Goal: Contribute content: Add original content to the website for others to see

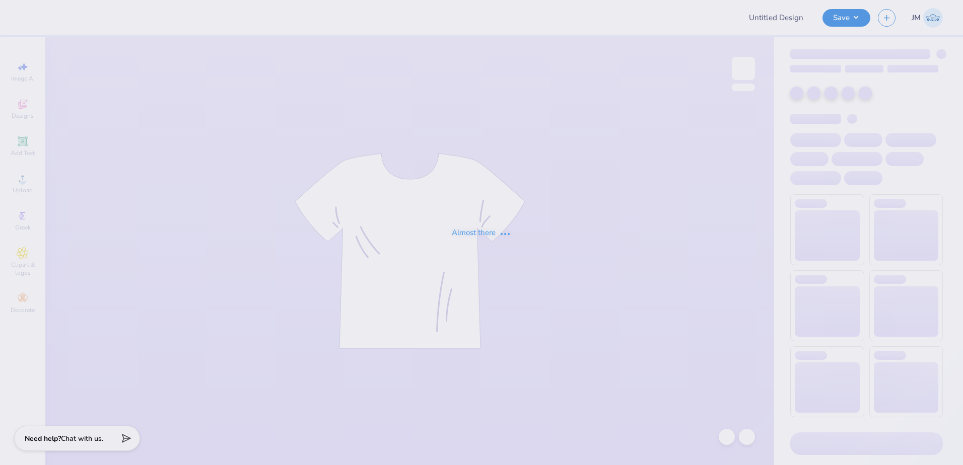
type input "Film Board Fall Merch 25"
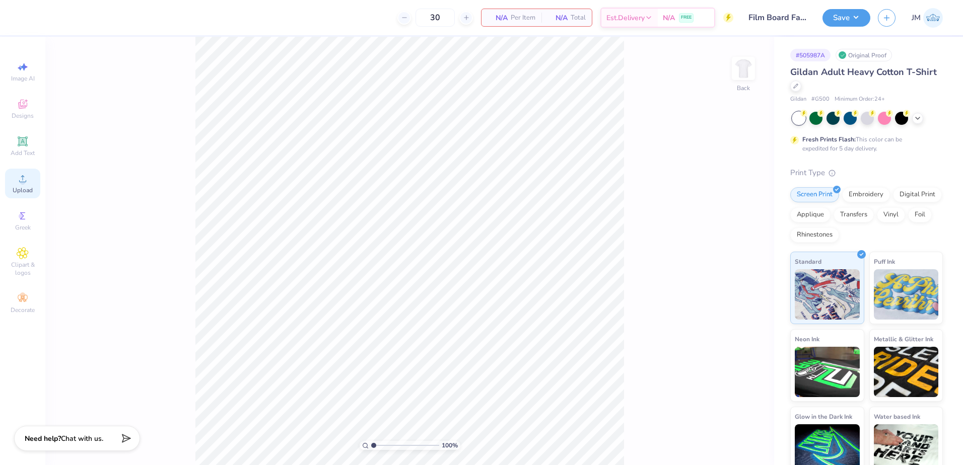
click at [26, 186] on span "Upload" at bounding box center [23, 190] width 20 height 8
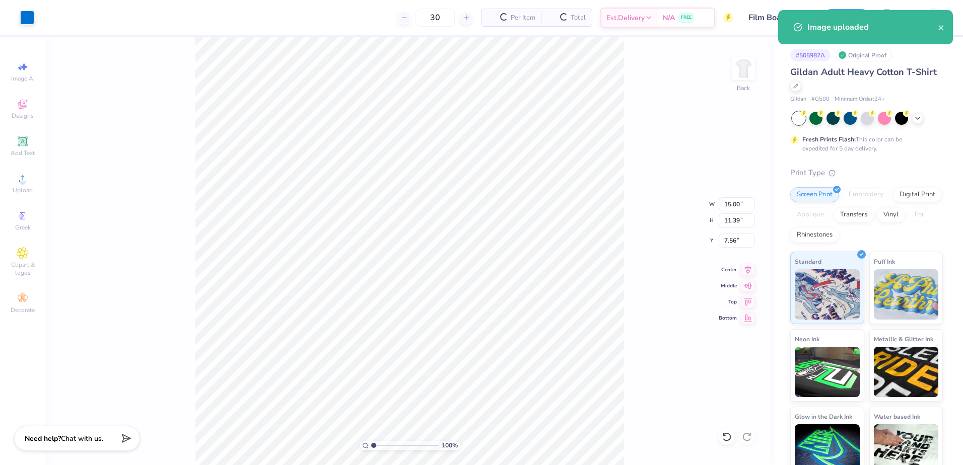
click at [733, 197] on div "100 % Back W 15.00 15.00 " H 11.39 11.39 " Y 7.56 7.56 " Center Middle Top Bott…" at bounding box center [409, 251] width 729 height 428
click at [733, 205] on input "15.00" at bounding box center [737, 204] width 36 height 14
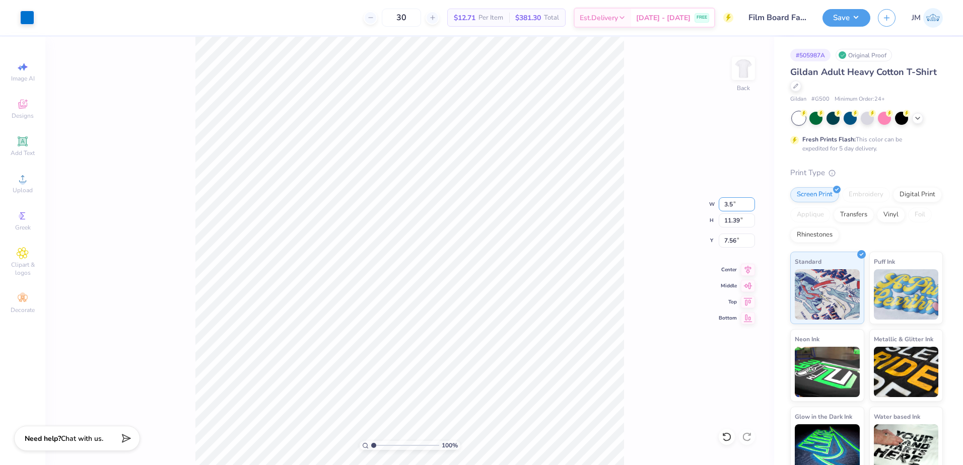
type input "3.50"
type input "2.66"
click at [729, 244] on input "11.92" at bounding box center [737, 241] width 36 height 14
type input "3.00"
click at [744, 219] on input "2.66" at bounding box center [737, 220] width 36 height 14
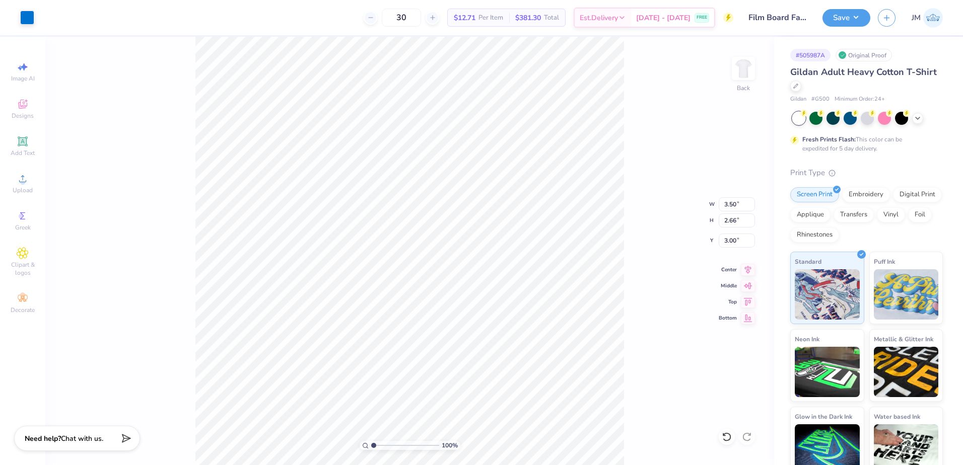
click at [762, 57] on div "100 % Back W 3.50 3.50 " H 2.66 2.66 " Y 3.00 3.00 " Center Middle Top Bottom" at bounding box center [409, 251] width 729 height 428
click at [756, 71] on div "100 % Back W 3.50 H 2.66 Y 3.00 Center Middle Top Bottom" at bounding box center [409, 251] width 729 height 428
click at [733, 78] on img at bounding box center [743, 68] width 40 height 40
click at [22, 174] on icon at bounding box center [23, 179] width 12 height 12
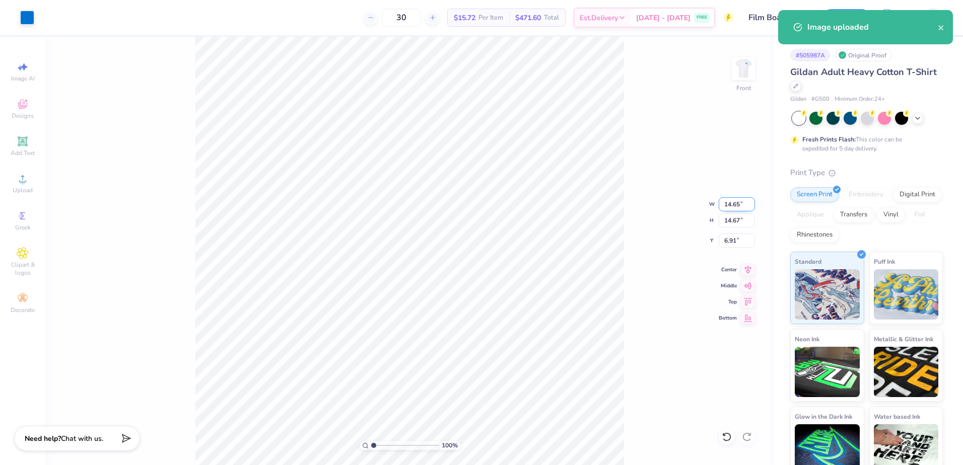
click at [732, 198] on input "14.65" at bounding box center [737, 204] width 36 height 14
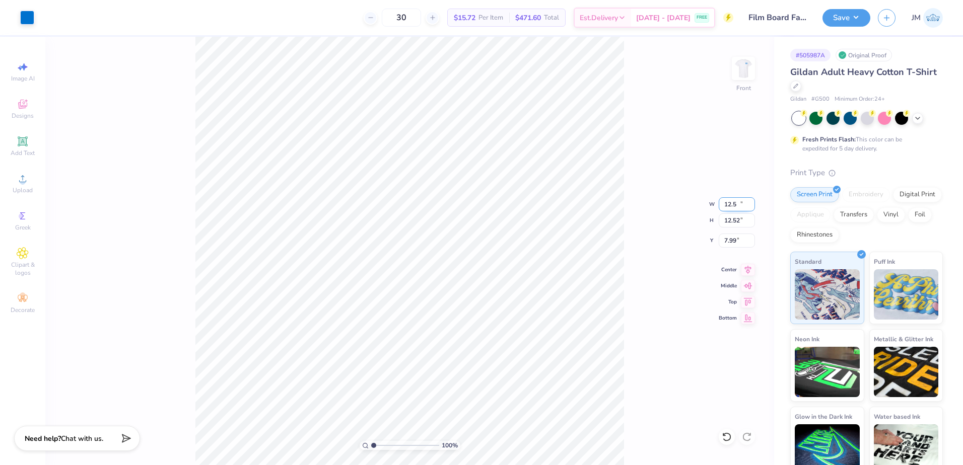
type input "12.50"
type input "12.52"
click at [729, 237] on input "7.99" at bounding box center [737, 241] width 36 height 14
click at [733, 221] on input "12.52" at bounding box center [737, 220] width 36 height 14
type input "3.00"
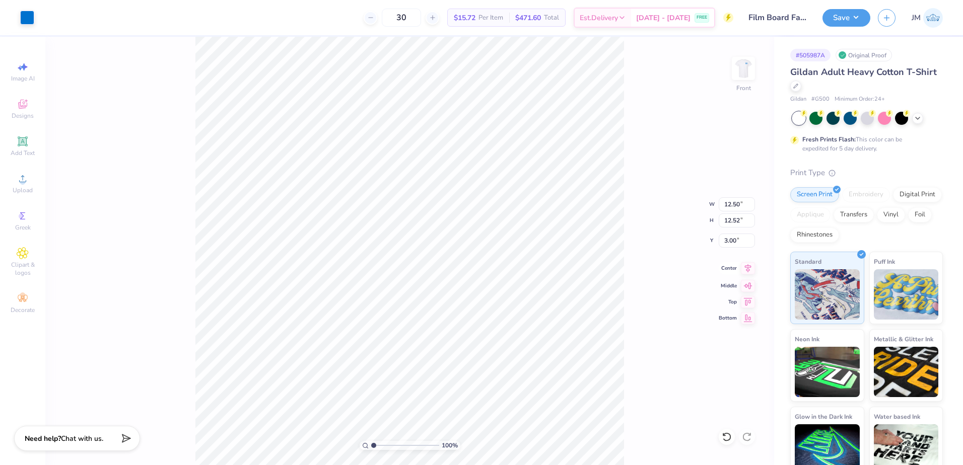
click at [749, 270] on icon at bounding box center [748, 268] width 14 height 12
click at [744, 73] on img at bounding box center [743, 68] width 40 height 40
click at [731, 80] on div "100 % Back" at bounding box center [409, 251] width 729 height 428
click at [745, 65] on img at bounding box center [743, 68] width 40 height 40
click at [855, 16] on button "Save" at bounding box center [846, 17] width 48 height 18
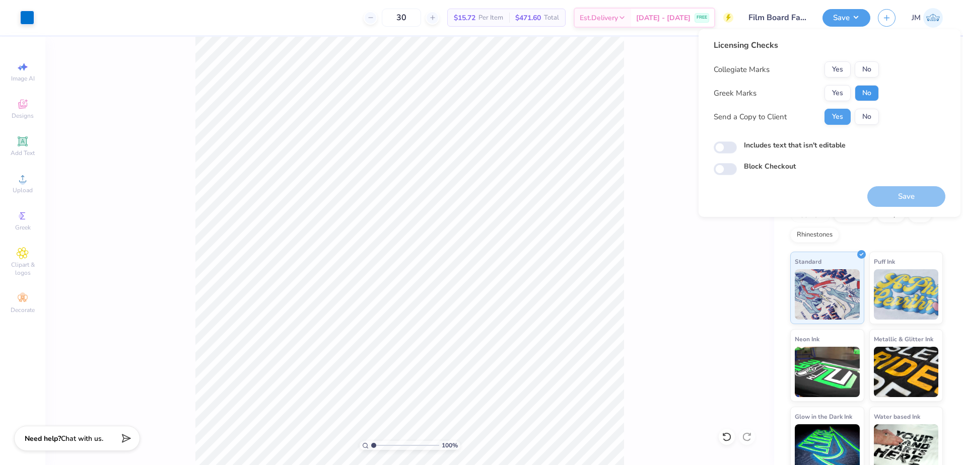
click at [867, 89] on button "No" at bounding box center [866, 93] width 24 height 16
click at [868, 63] on button "No" at bounding box center [866, 69] width 24 height 16
click at [923, 192] on button "Save" at bounding box center [906, 196] width 78 height 21
